Goal: Information Seeking & Learning: Compare options

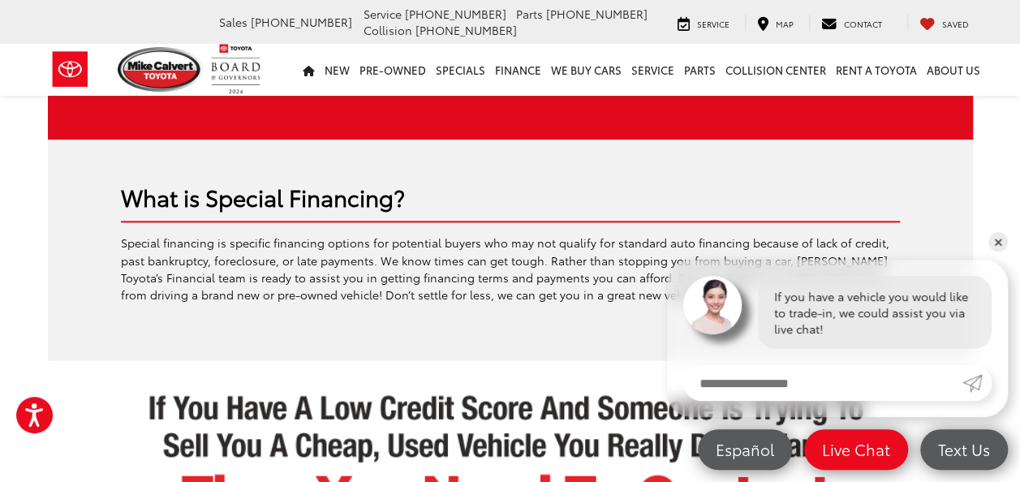
scroll to position [986, 0]
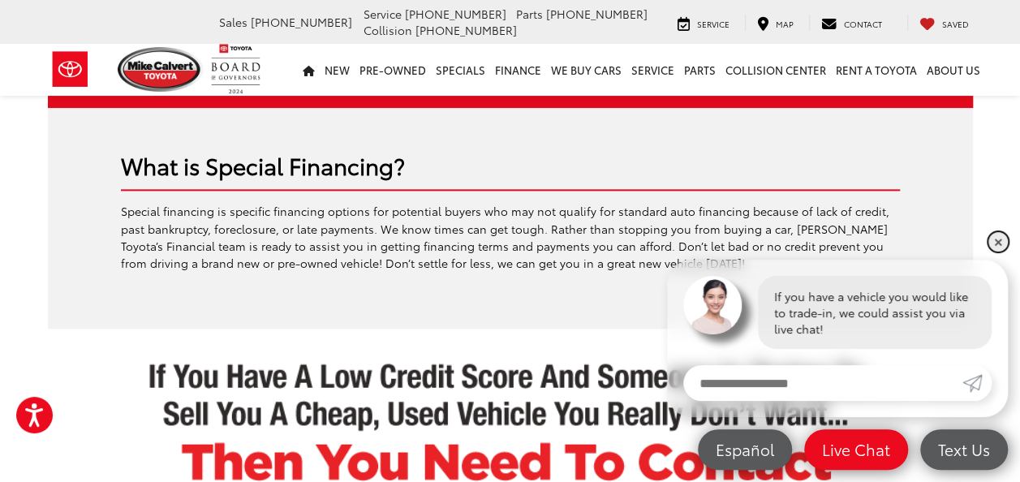
click at [995, 240] on link "✕" at bounding box center [997, 241] width 19 height 19
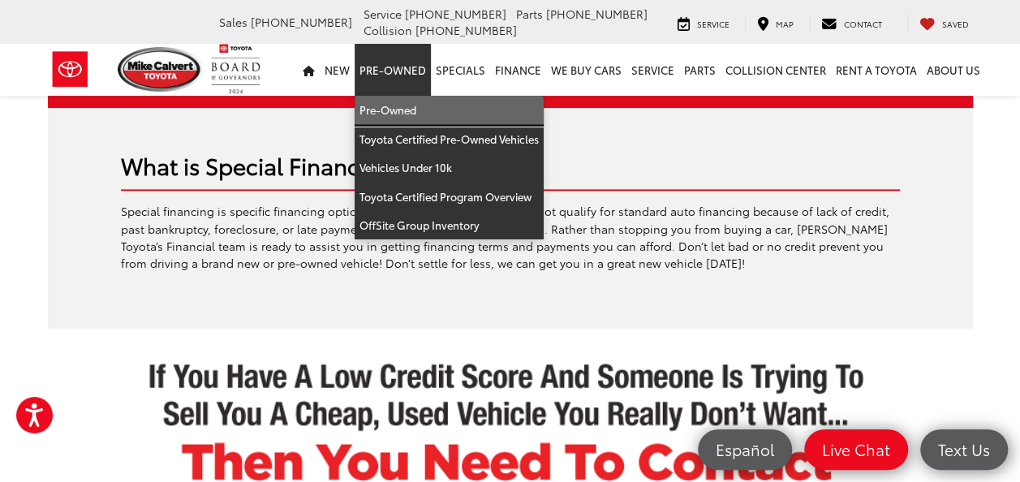
click at [396, 99] on link "Pre-Owned" at bounding box center [449, 110] width 189 height 29
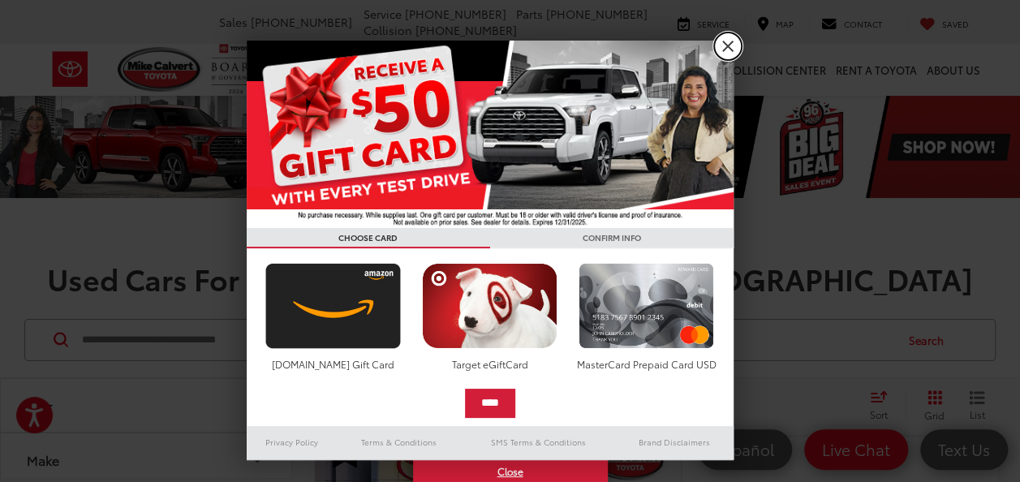
click at [733, 45] on link "X" at bounding box center [728, 46] width 28 height 28
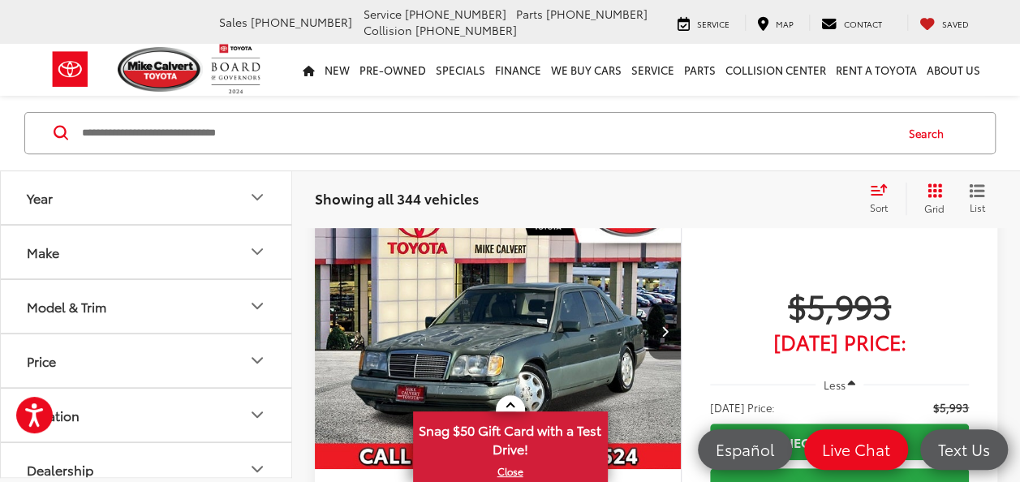
scroll to position [224, 0]
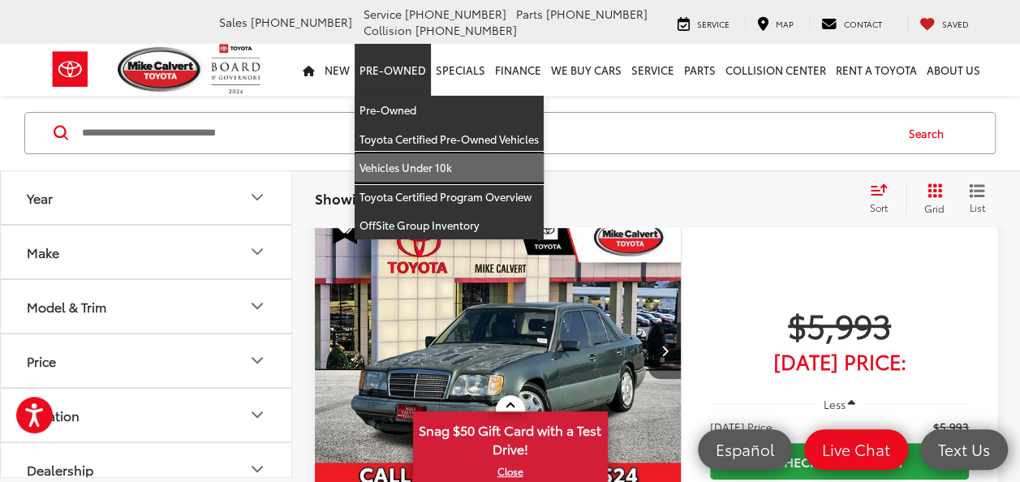
click at [423, 157] on link "Vehicles Under 10k" at bounding box center [449, 167] width 189 height 29
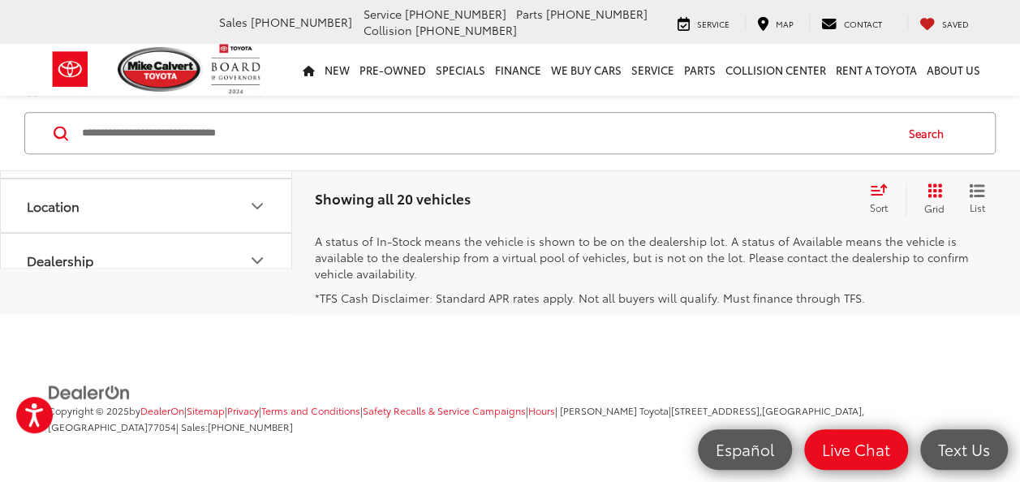
scroll to position [6790, 0]
click at [767, 86] on link "2" at bounding box center [779, 71] width 25 height 29
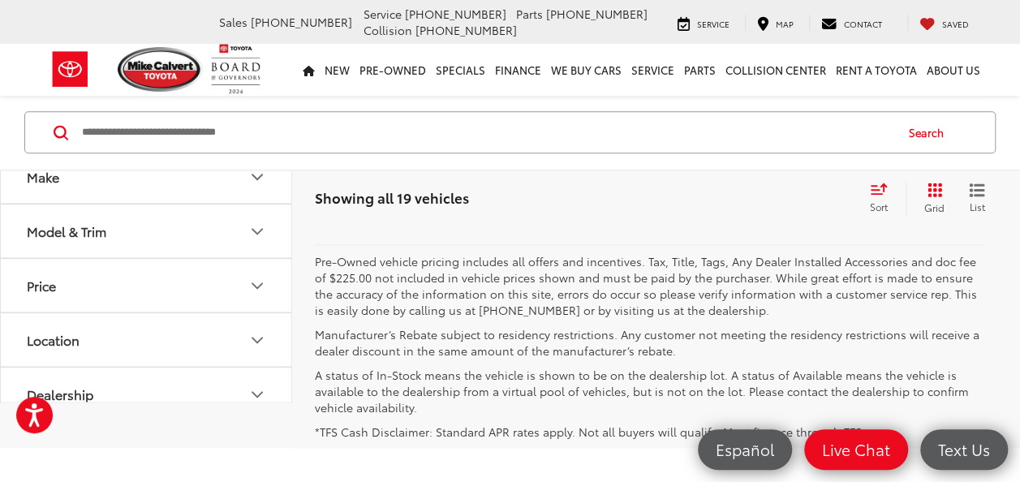
scroll to position [4033, 0]
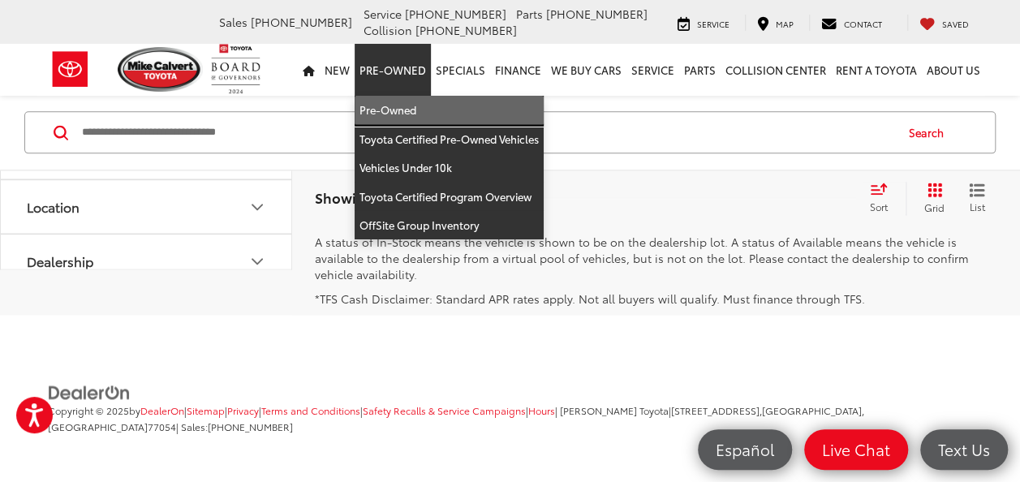
click at [415, 114] on link "Pre-Owned" at bounding box center [449, 110] width 189 height 29
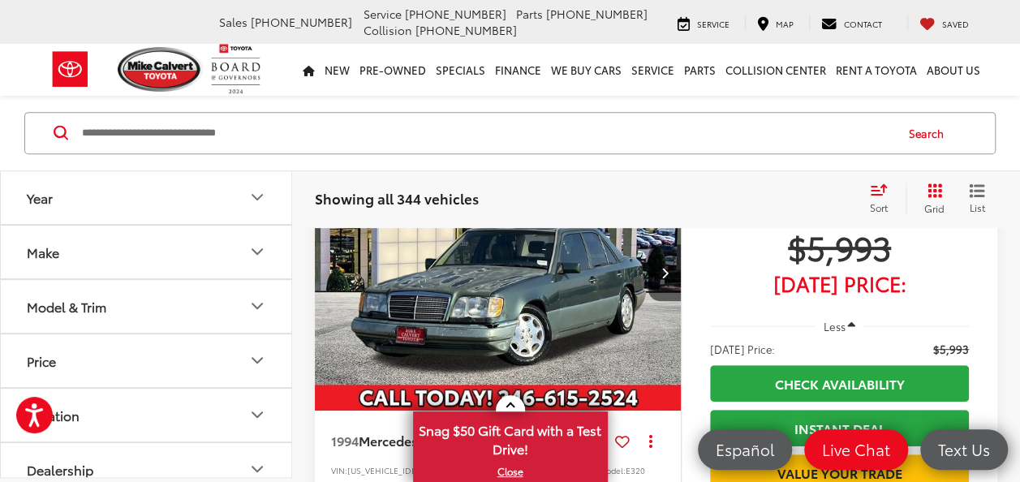
click at [307, 196] on div "Showing all 344 vehicles Clear All + 0 test Sort Price: High to Low Price: Low …" at bounding box center [656, 199] width 728 height 58
click at [247, 243] on icon "Make" at bounding box center [256, 252] width 19 height 19
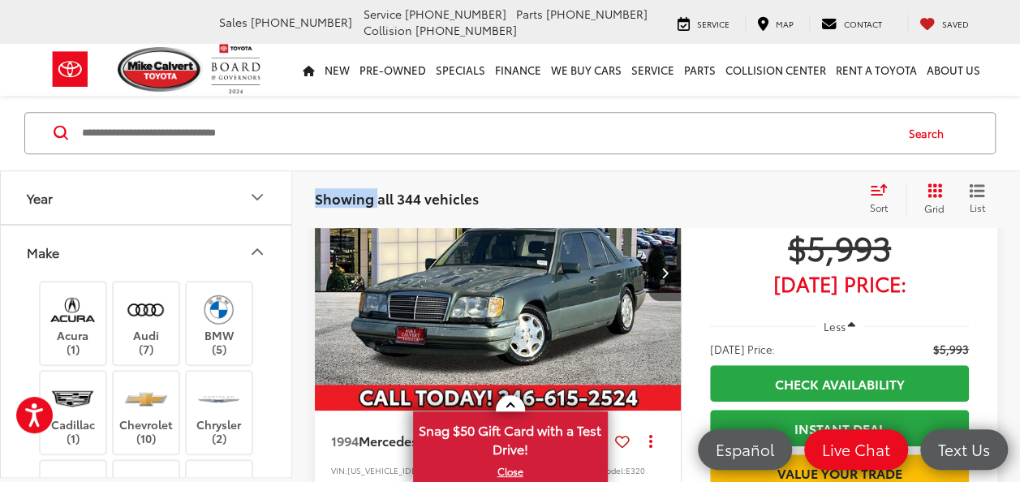
scroll to position [75, 0]
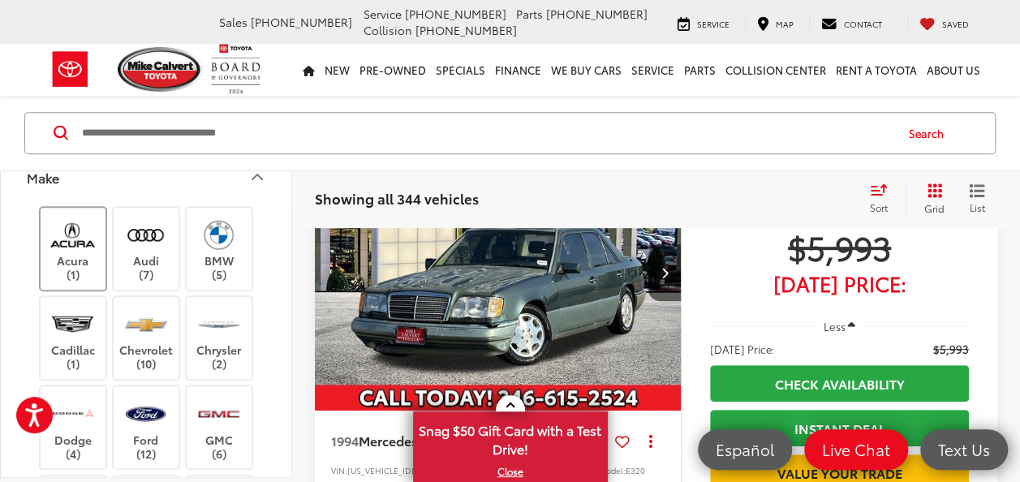
click at [58, 251] on label "Acura (1)" at bounding box center [74, 249] width 66 height 66
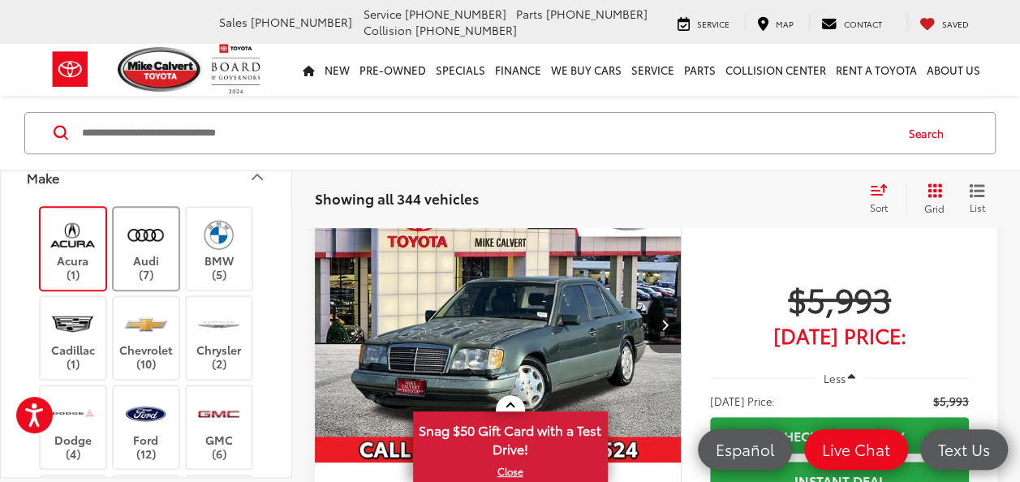
scroll to position [207, 0]
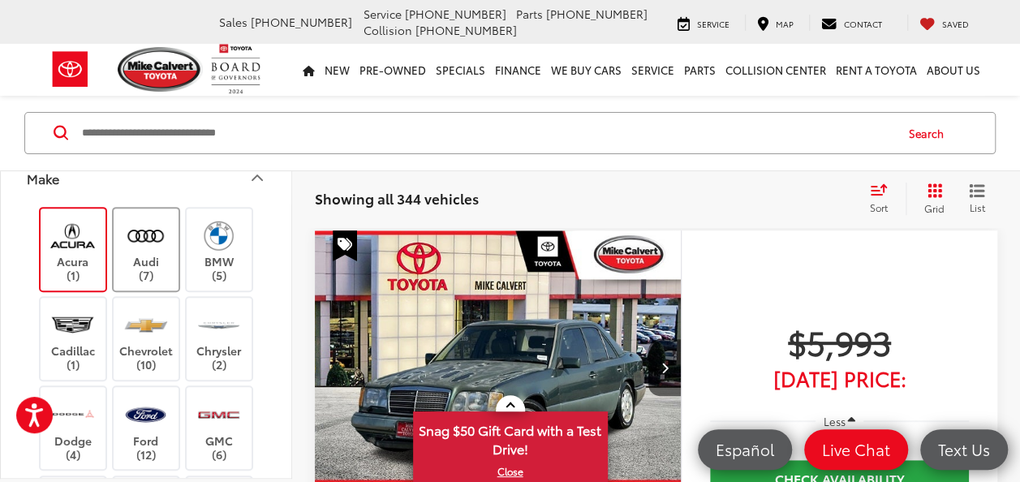
click at [135, 268] on label "Audi (7)" at bounding box center [147, 250] width 66 height 66
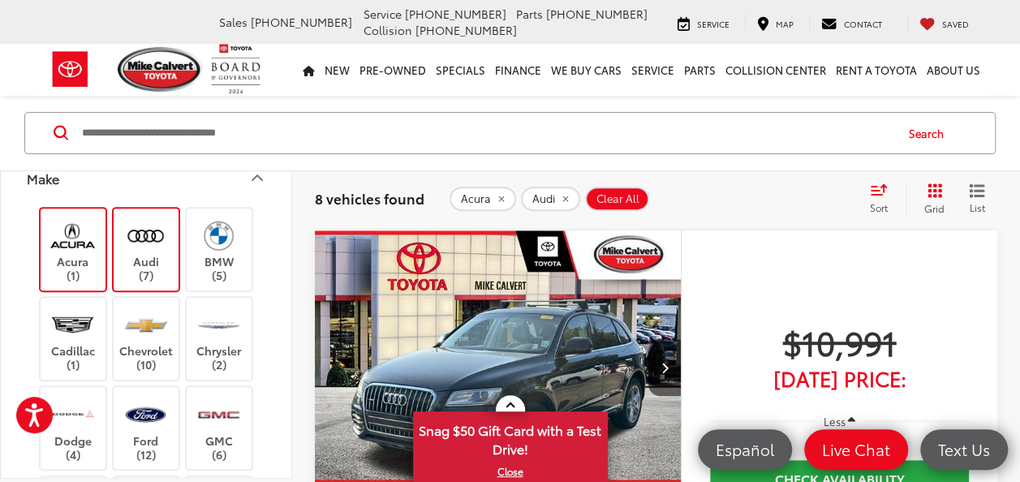
click at [287, 242] on div "Year Make Acura (1) Audi (7) BMW (5) Cadillac (1) Chevrolet (10) Chrysler (2) D…" at bounding box center [146, 324] width 290 height 307
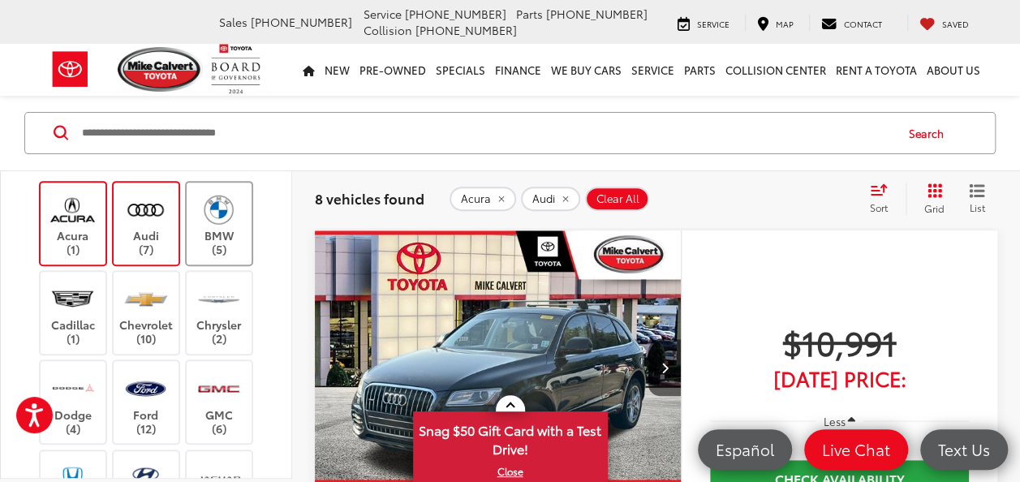
click at [222, 237] on label "BMW (5)" at bounding box center [220, 224] width 66 height 66
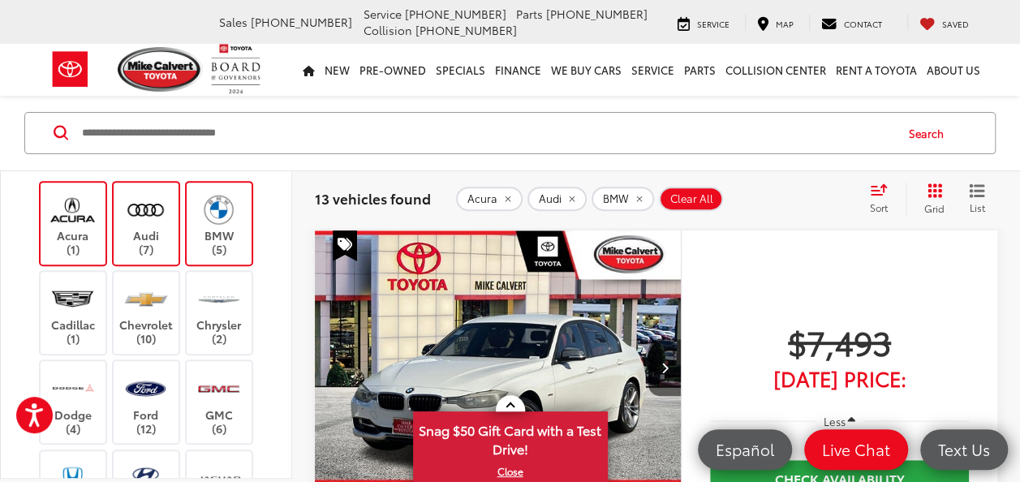
drag, startPoint x: 281, startPoint y: 253, endPoint x: 288, endPoint y: 273, distance: 20.8
click at [288, 273] on div "Year Make Acura (1) Audi (7) BMW (5) Cadillac (1) Chevrolet (10) Chrysler (2) D…" at bounding box center [146, 324] width 290 height 307
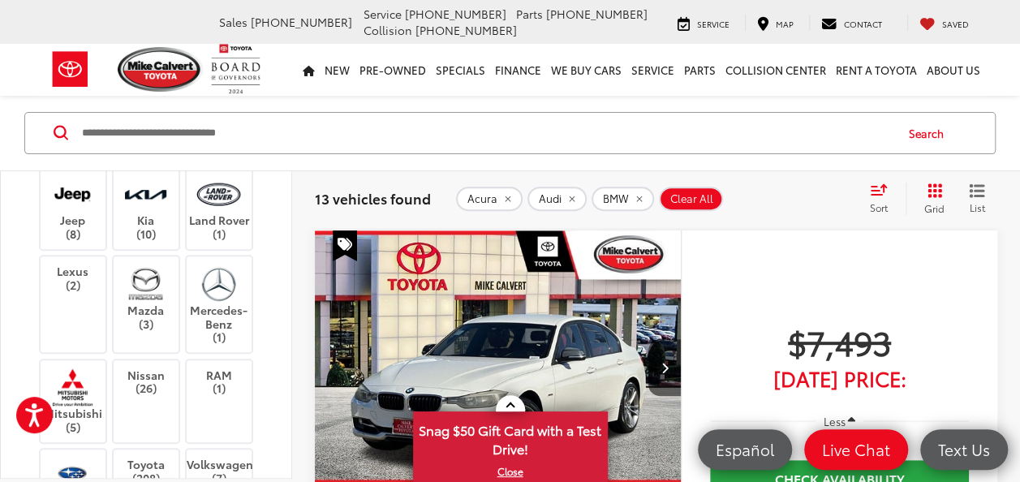
scroll to position [471, 0]
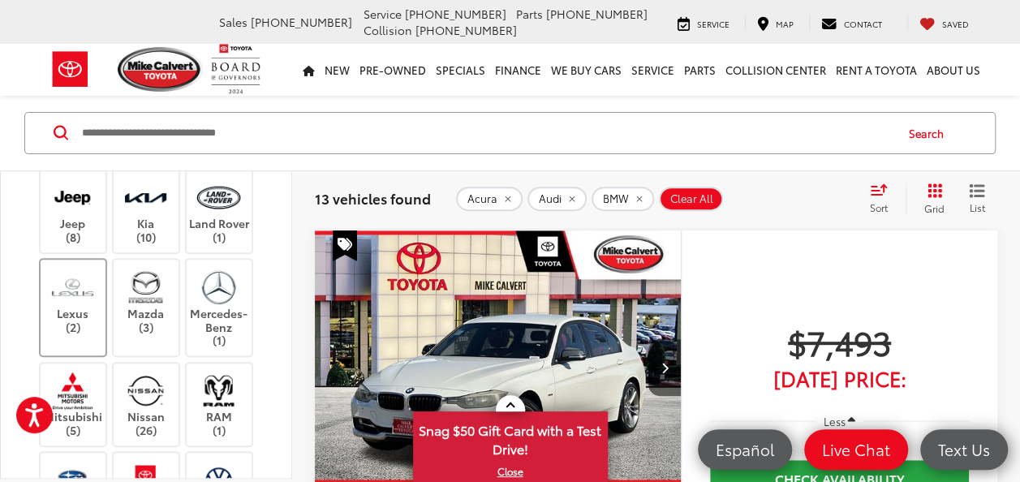
click at [55, 318] on label "Lexus (2)" at bounding box center [74, 301] width 66 height 66
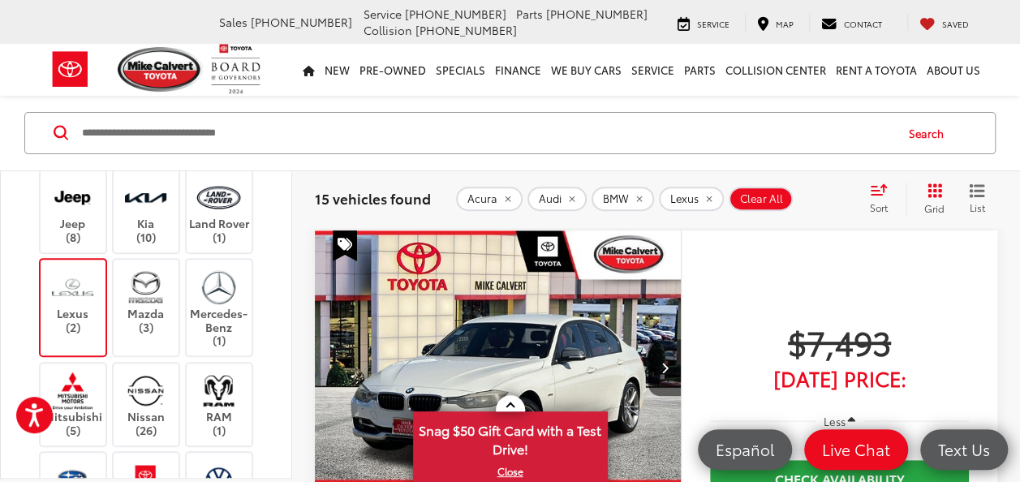
drag, startPoint x: 279, startPoint y: 317, endPoint x: 285, endPoint y: 355, distance: 37.7
click at [285, 355] on div "Year Make Acura (1) Audi (7) BMW (5) Cadillac (1) Chevrolet (10) Chrysler (2) D…" at bounding box center [146, 324] width 290 height 307
drag, startPoint x: 285, startPoint y: 355, endPoint x: 284, endPoint y: 333, distance: 21.9
click at [284, 333] on div "Year Make Acura (1) Audi (7) BMW (5) Cadillac (1) Chevrolet (10) Chrysler (2) D…" at bounding box center [146, 324] width 290 height 307
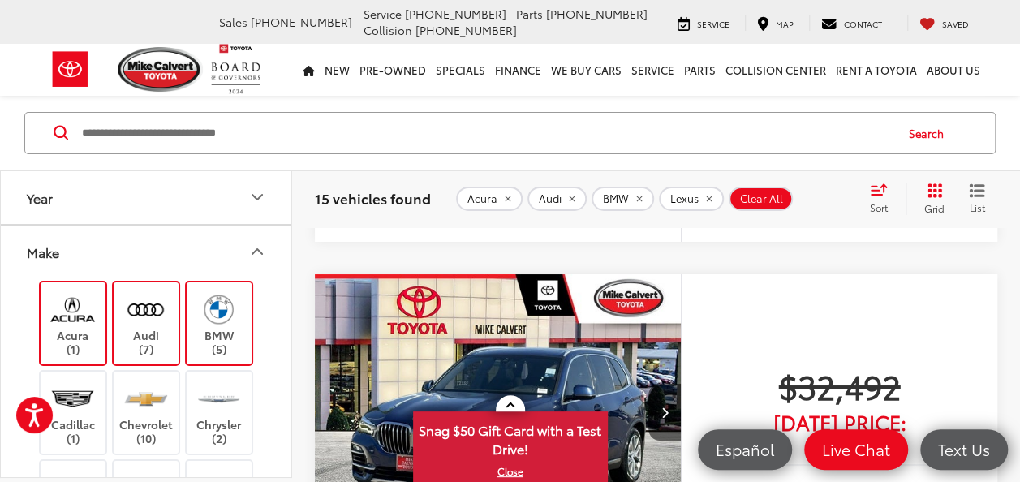
scroll to position [5850, 0]
